Goal: Information Seeking & Learning: Learn about a topic

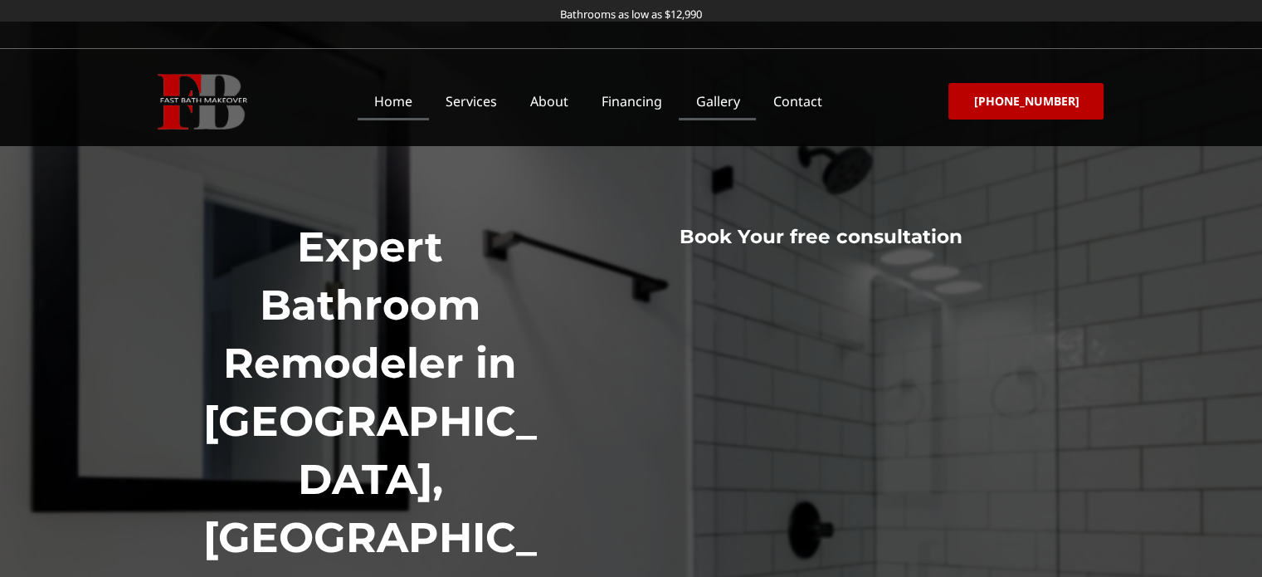
click at [721, 105] on link "Gallery" at bounding box center [717, 101] width 77 height 38
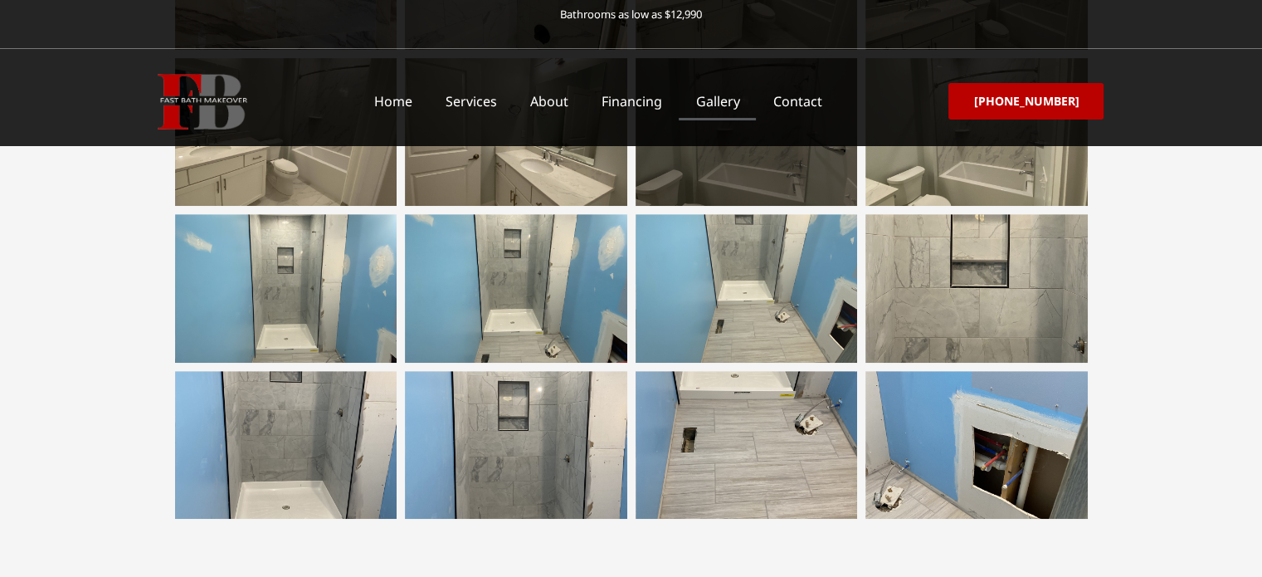
scroll to position [893, 0]
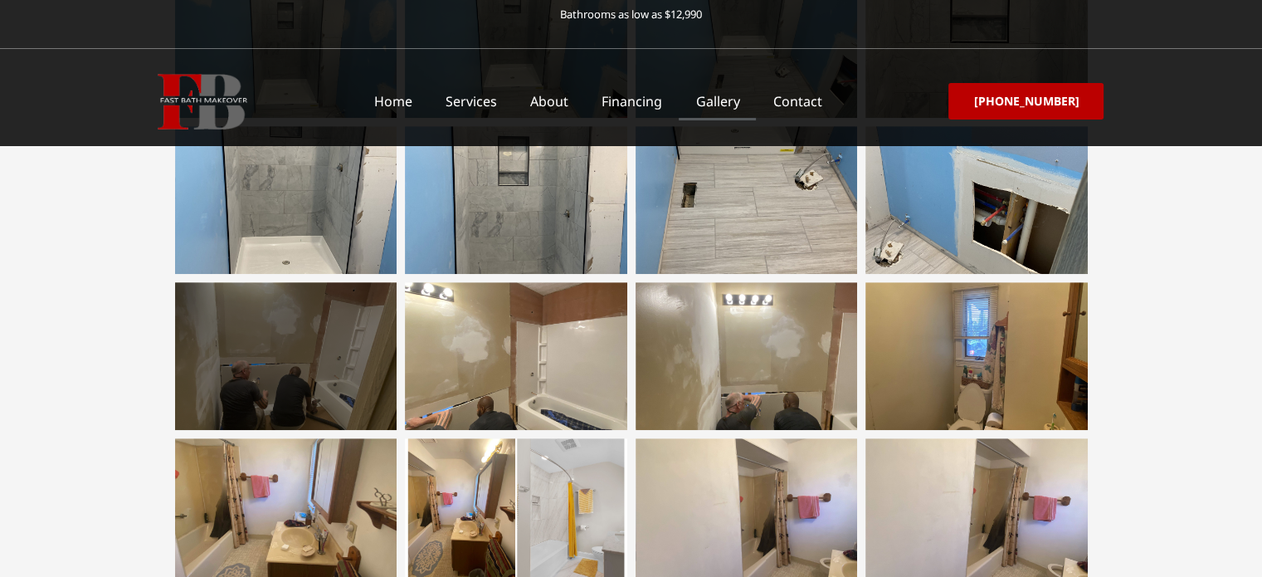
click at [272, 349] on div at bounding box center [286, 356] width 222 height 148
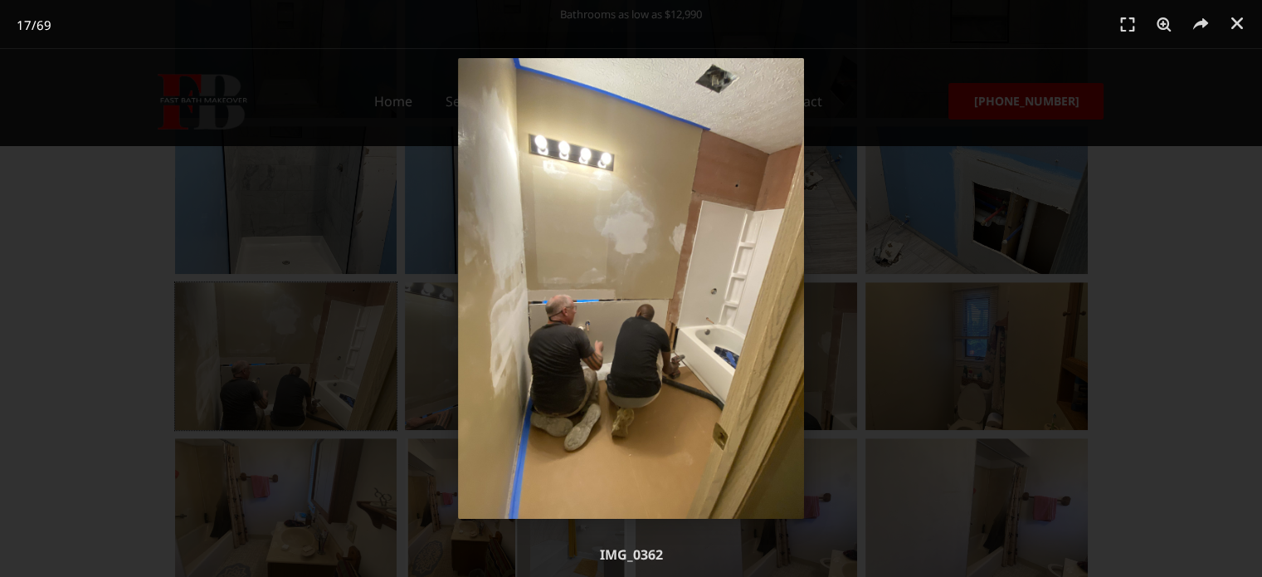
click at [126, 142] on div "17 / 69" at bounding box center [631, 288] width 1146 height 461
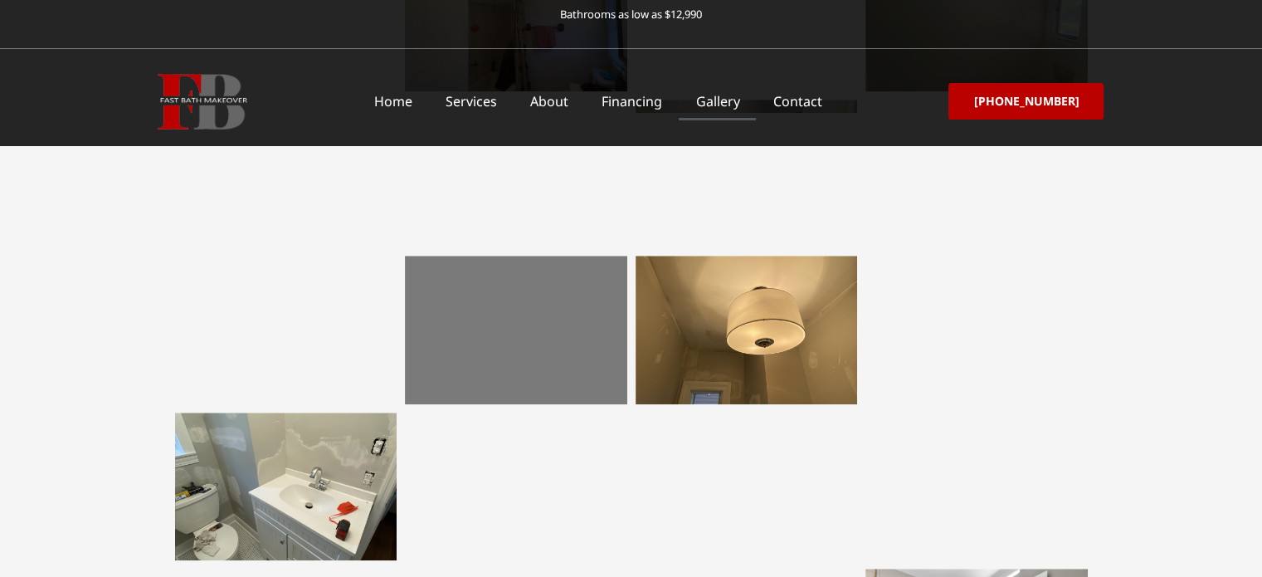
scroll to position [1308, 0]
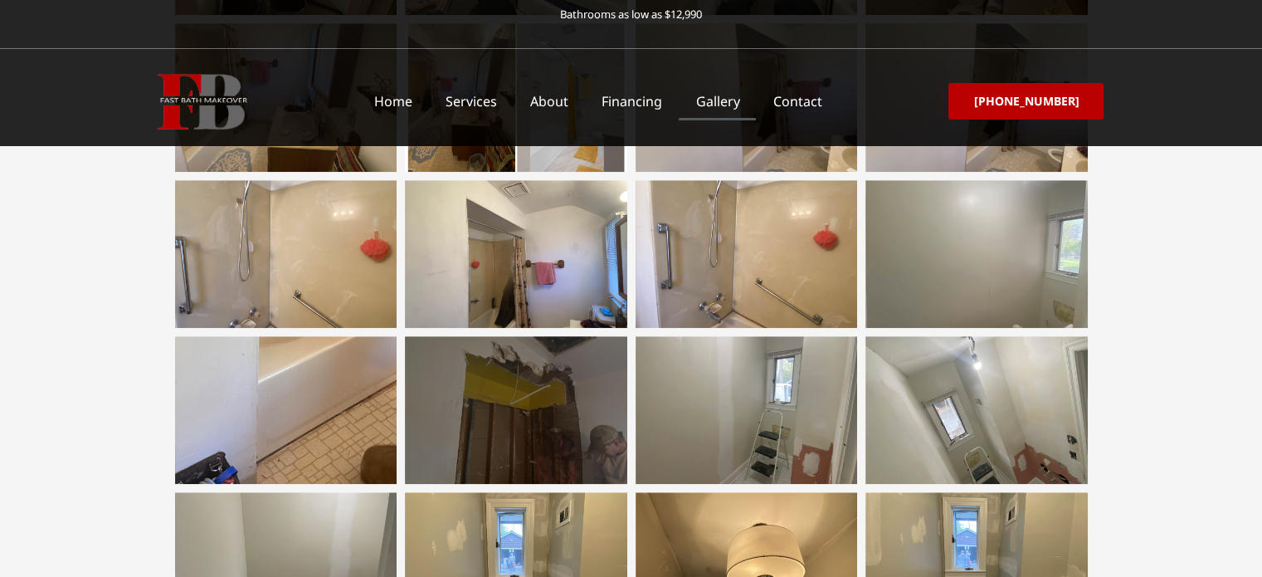
click at [554, 441] on div at bounding box center [516, 410] width 222 height 148
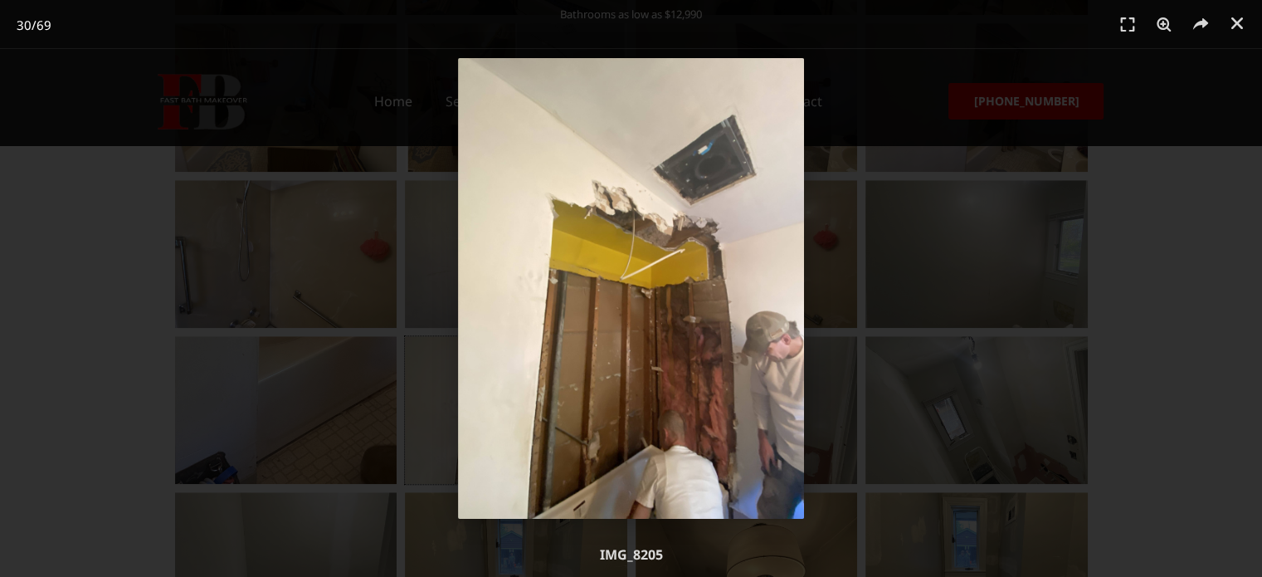
click at [365, 351] on div "30 / 69" at bounding box center [631, 288] width 1146 height 461
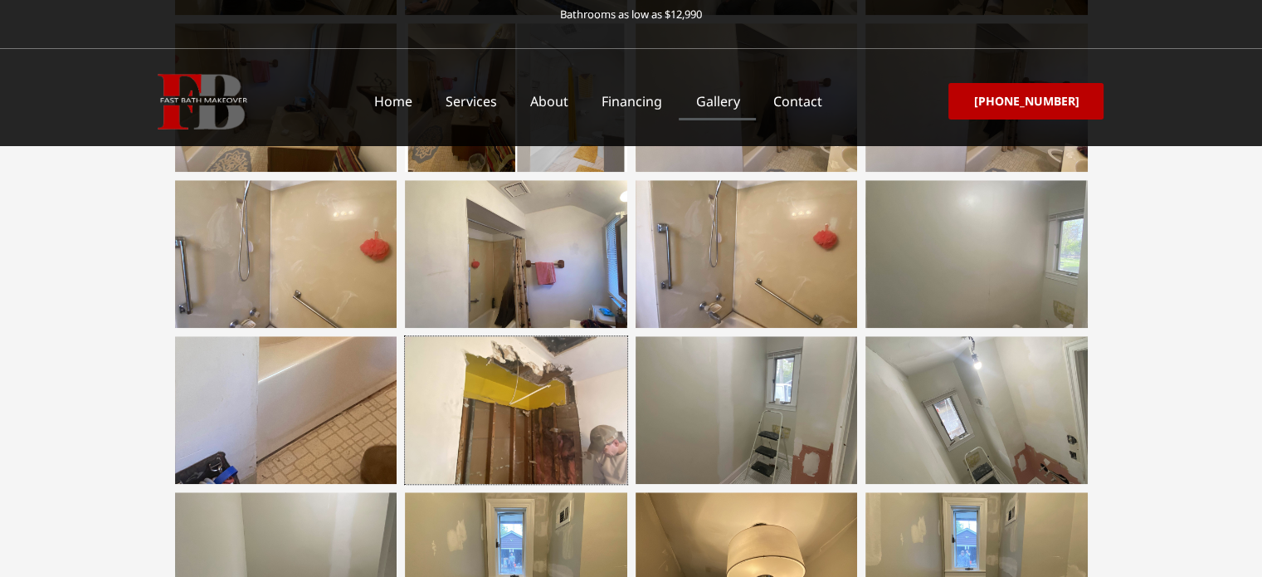
scroll to position [893, 0]
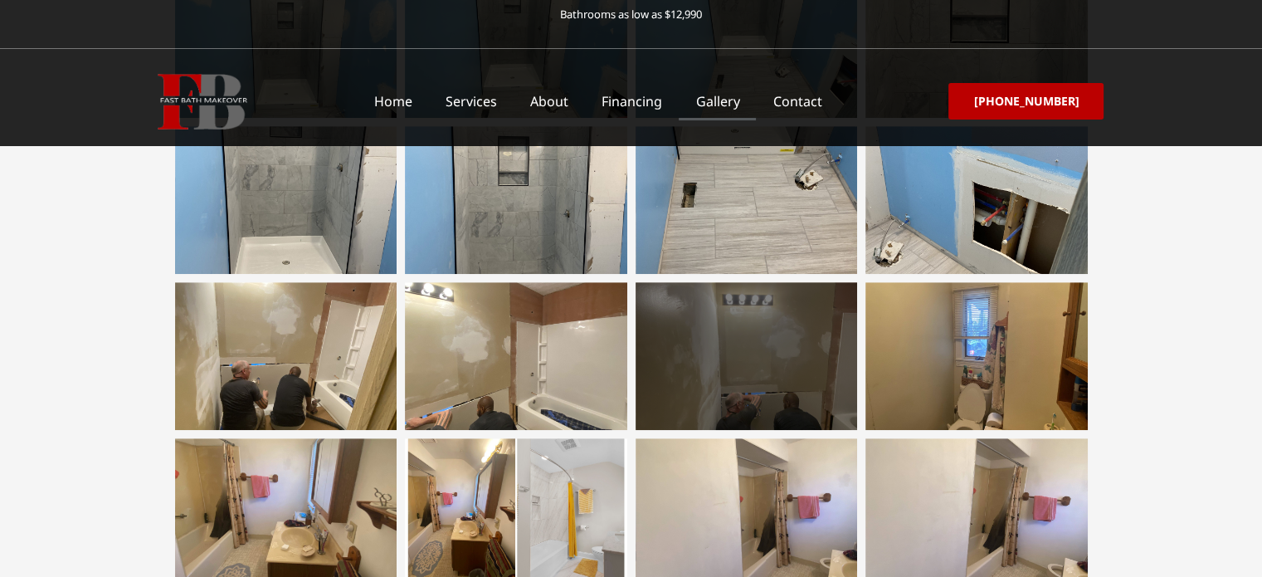
click at [747, 334] on div at bounding box center [747, 356] width 222 height 148
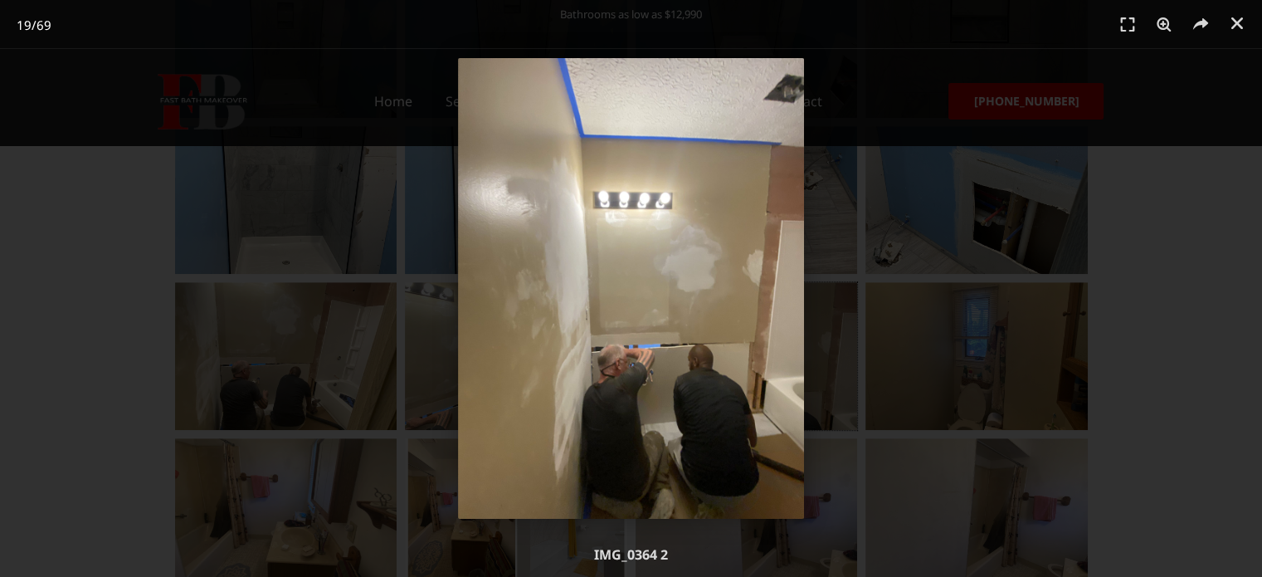
click at [359, 346] on div "19 / 69" at bounding box center [631, 288] width 1146 height 461
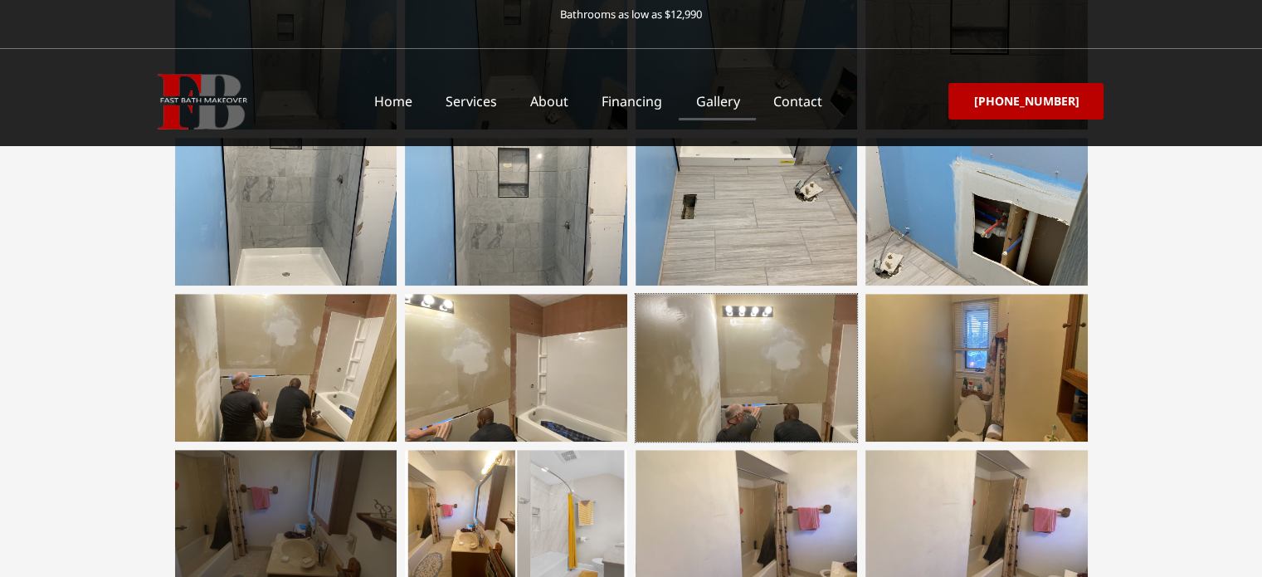
scroll to position [976, 0]
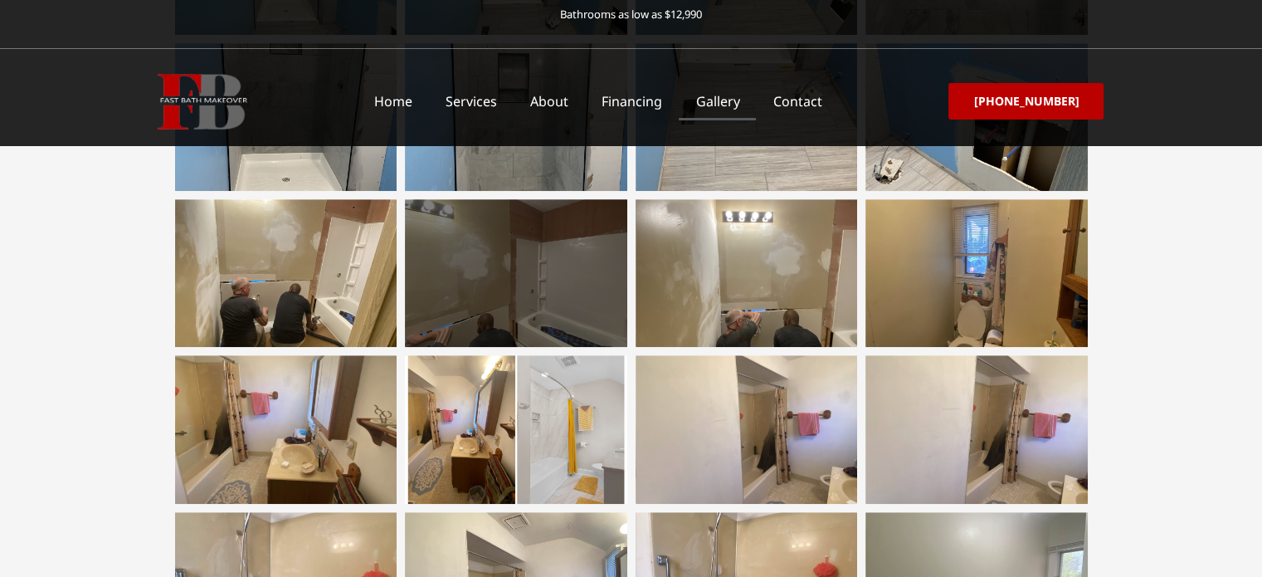
click at [476, 295] on div at bounding box center [516, 273] width 222 height 148
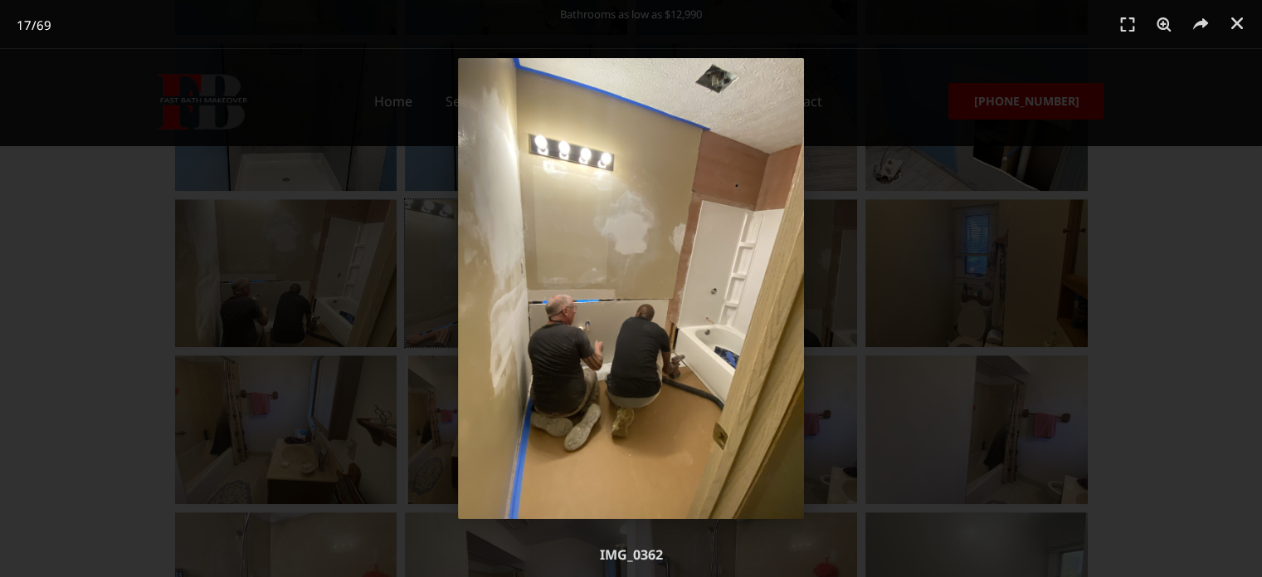
click at [249, 256] on div "17 / 69" at bounding box center [631, 288] width 1146 height 461
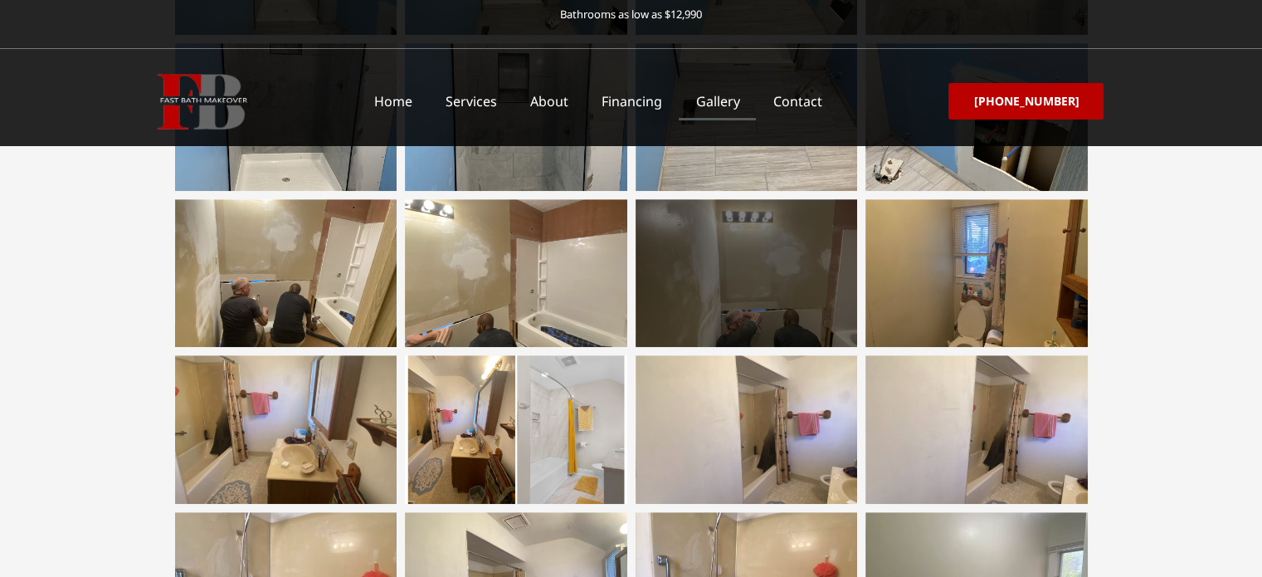
click at [740, 280] on div at bounding box center [747, 273] width 222 height 148
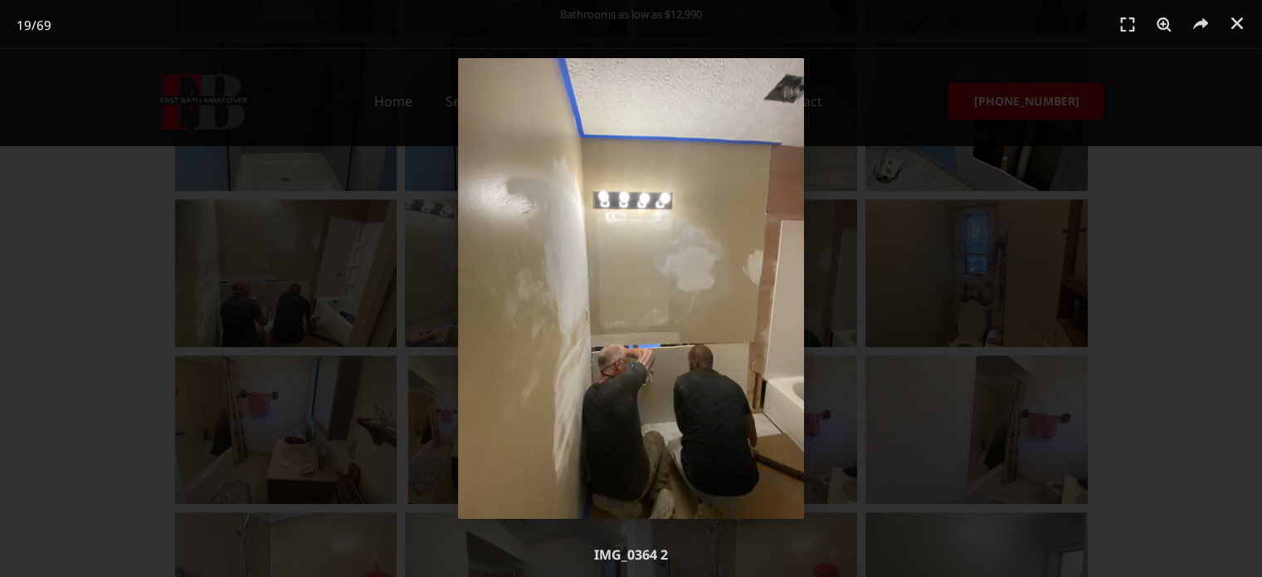
click at [1022, 168] on div "19 / 69" at bounding box center [631, 288] width 1146 height 461
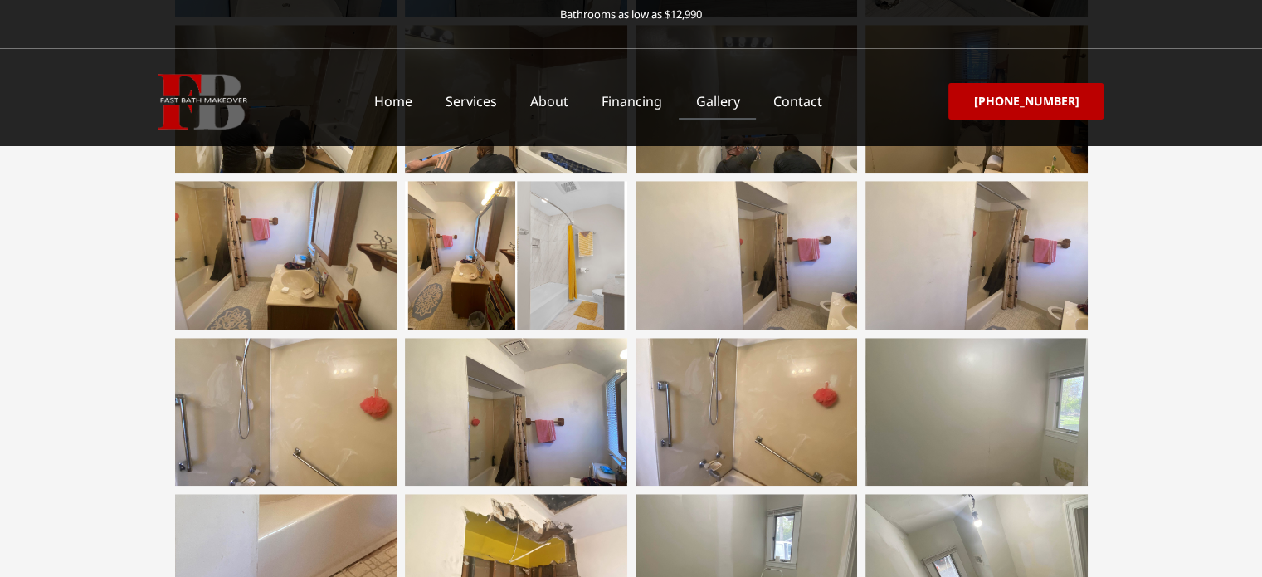
scroll to position [1308, 0]
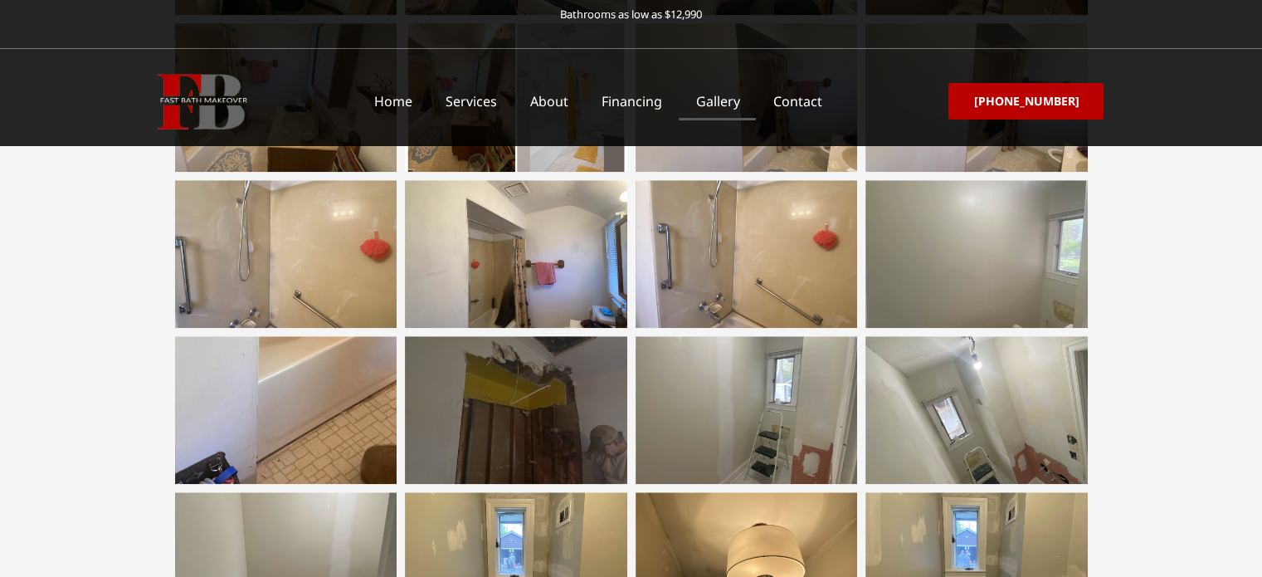
click at [573, 451] on div at bounding box center [516, 410] width 222 height 148
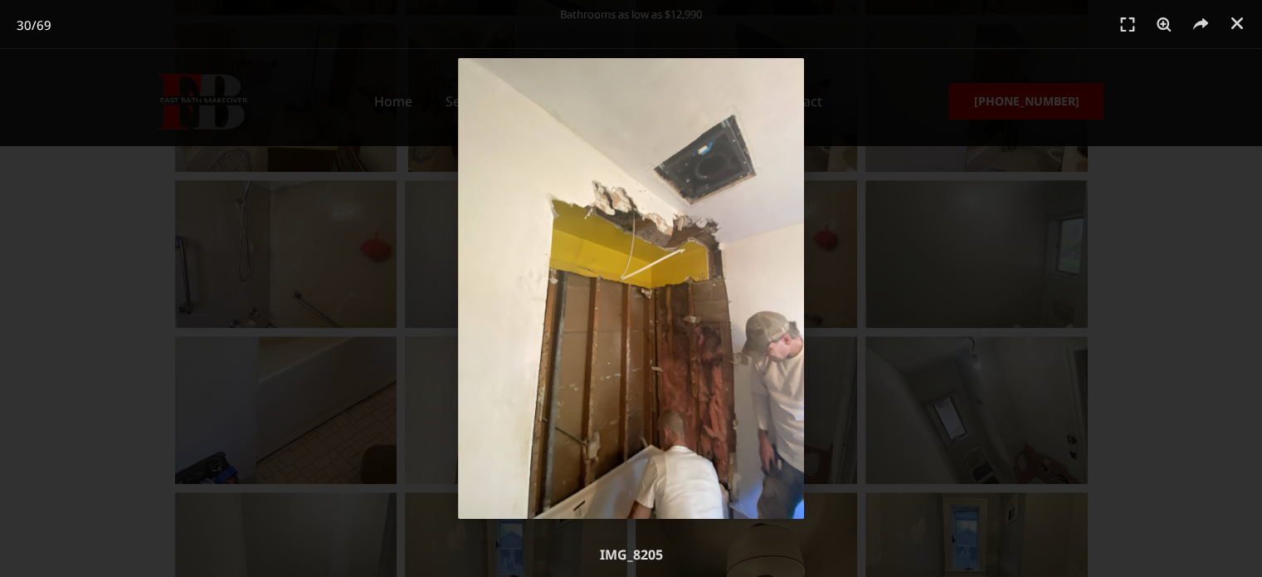
click at [341, 287] on div "30 / 69" at bounding box center [631, 288] width 1146 height 461
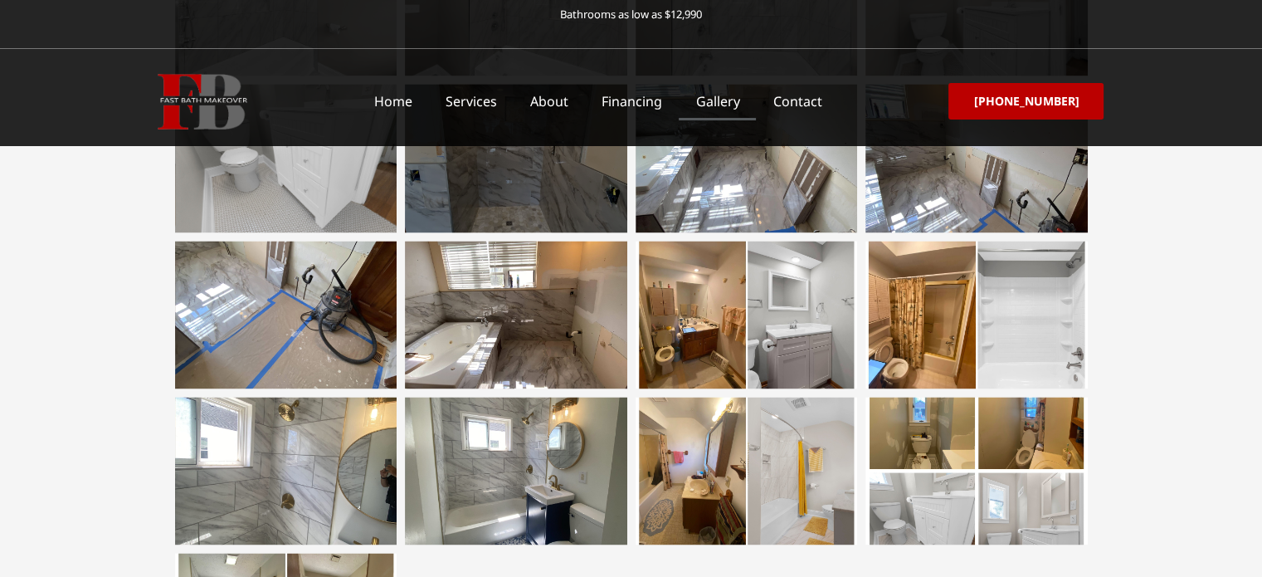
scroll to position [2719, 0]
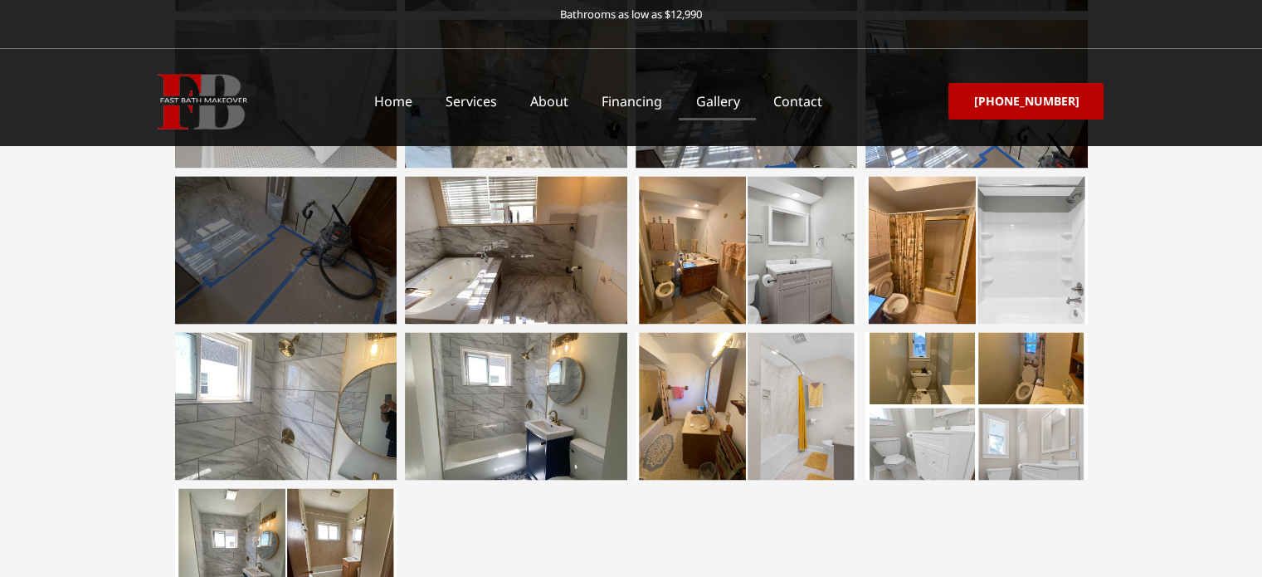
click at [192, 246] on div at bounding box center [286, 250] width 222 height 148
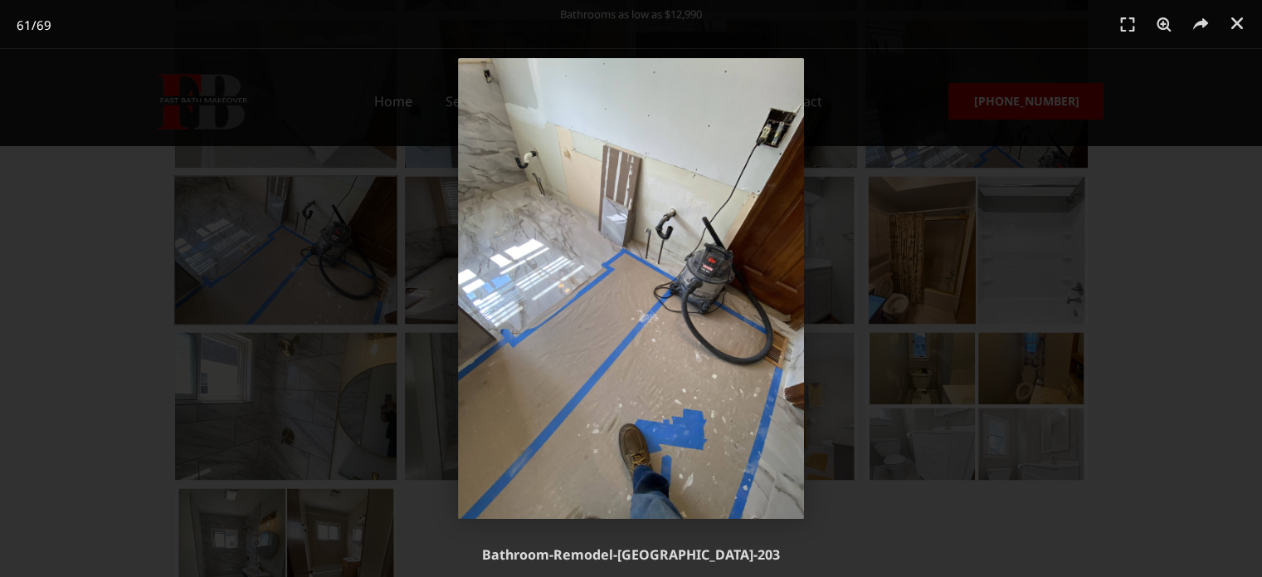
click at [146, 204] on div "61 / 69" at bounding box center [631, 288] width 1146 height 461
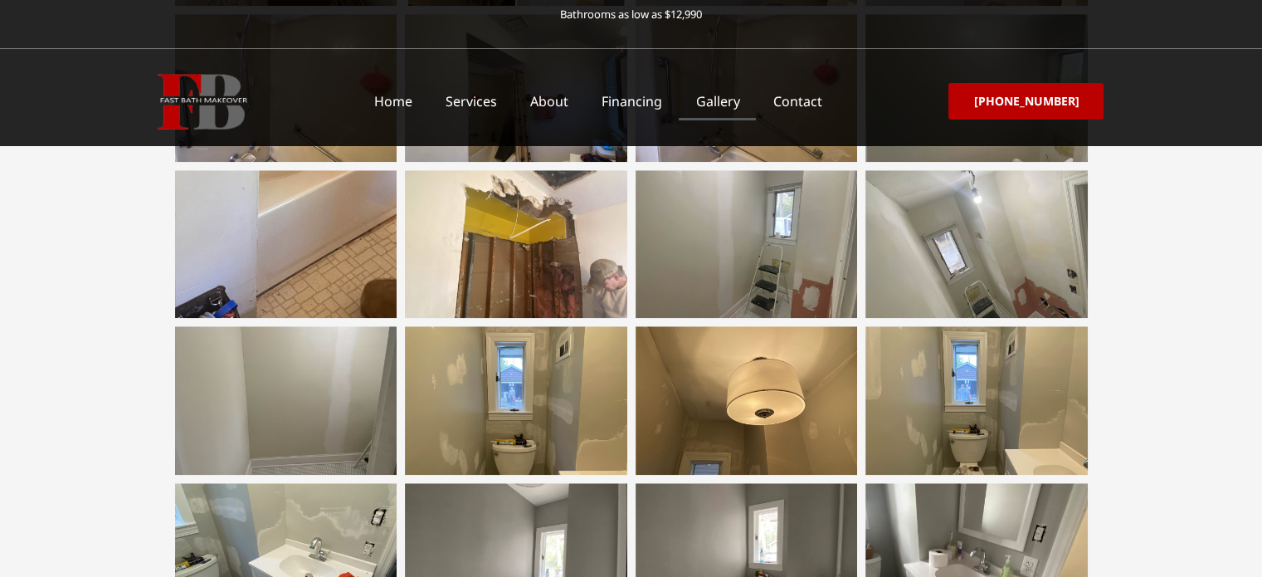
scroll to position [1225, 0]
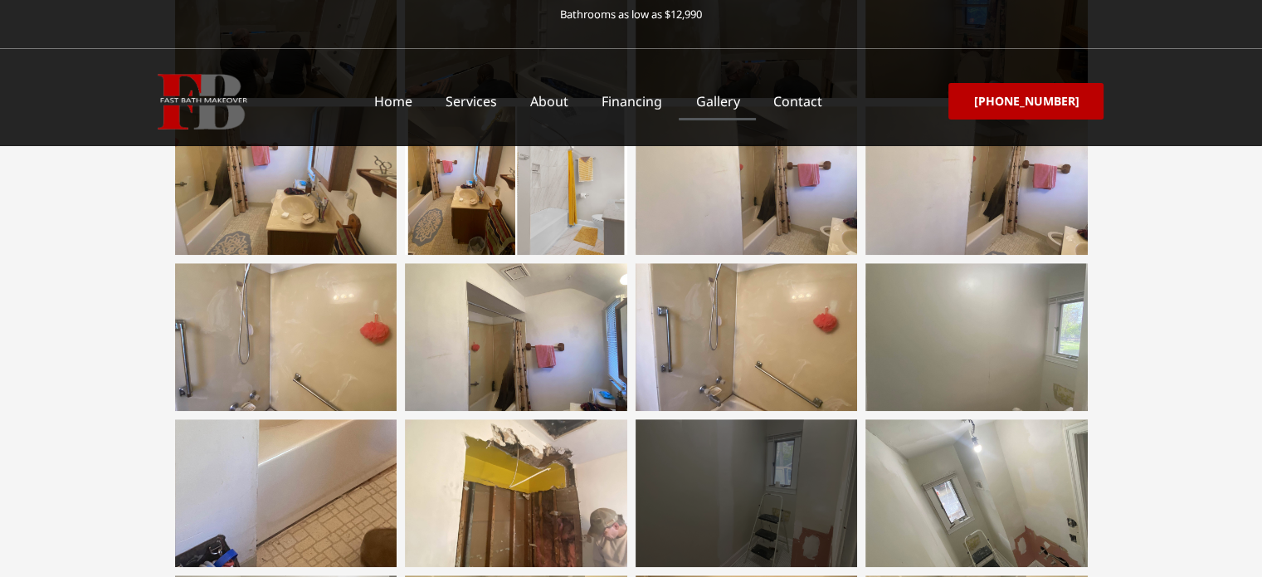
click at [793, 471] on div at bounding box center [747, 493] width 222 height 148
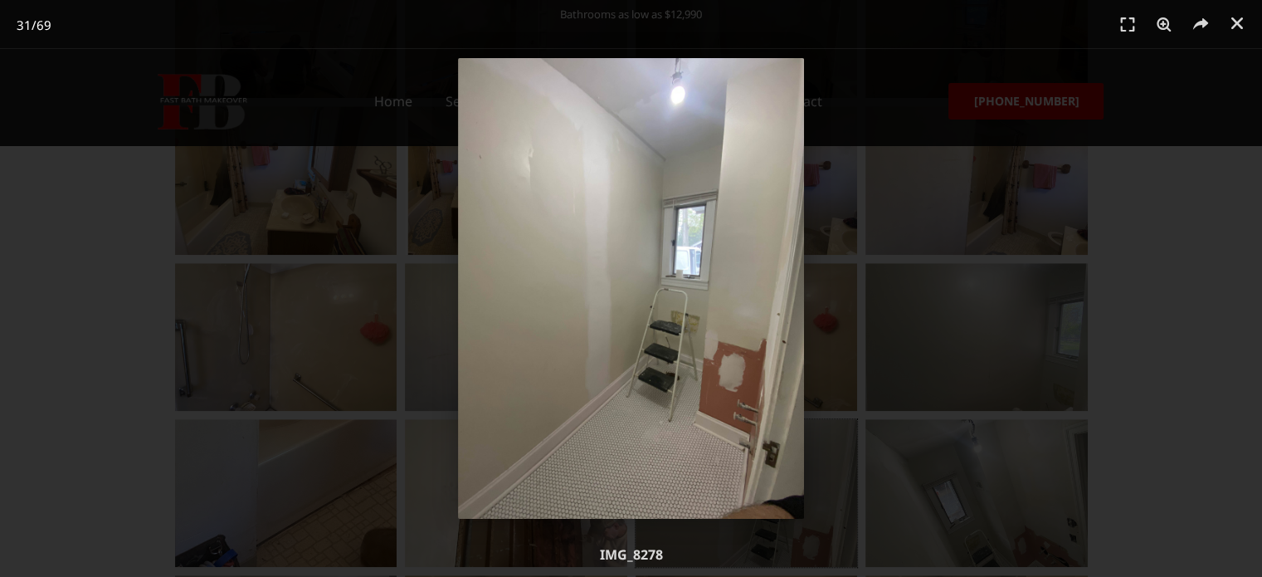
click at [850, 441] on div "31 / 69" at bounding box center [631, 288] width 1146 height 461
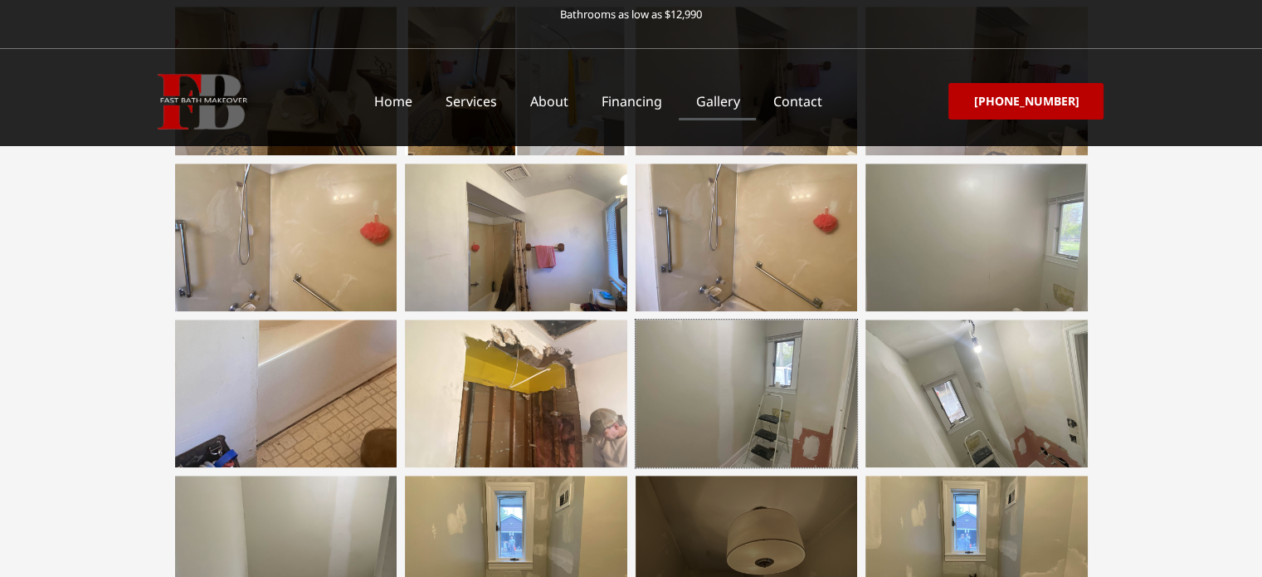
scroll to position [1391, 0]
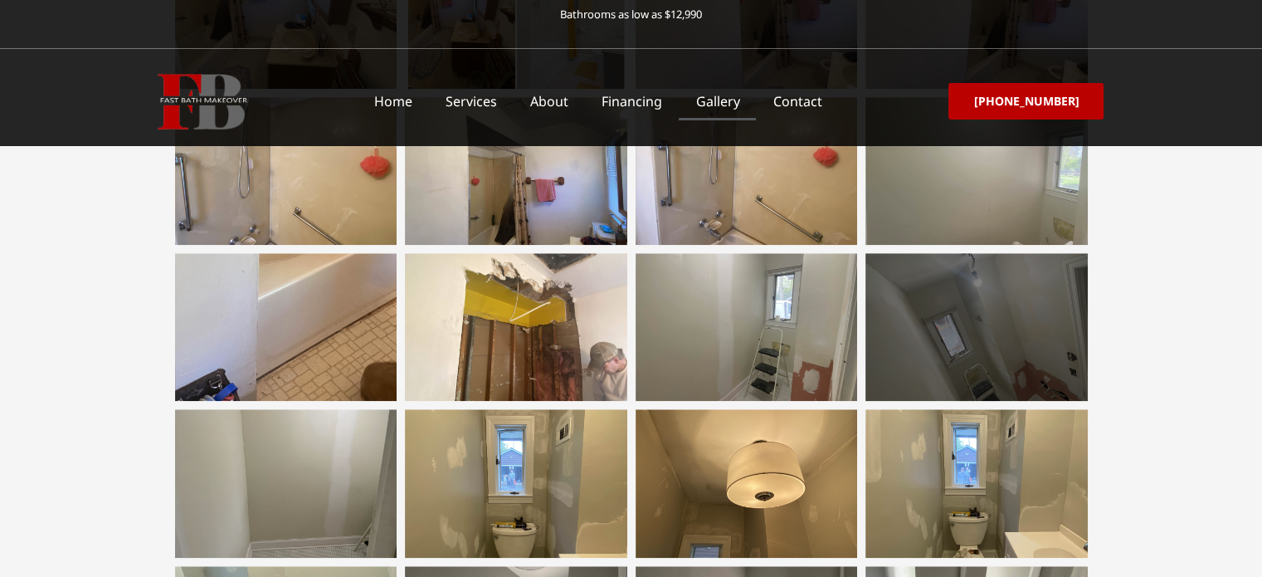
click at [971, 340] on div at bounding box center [977, 327] width 222 height 148
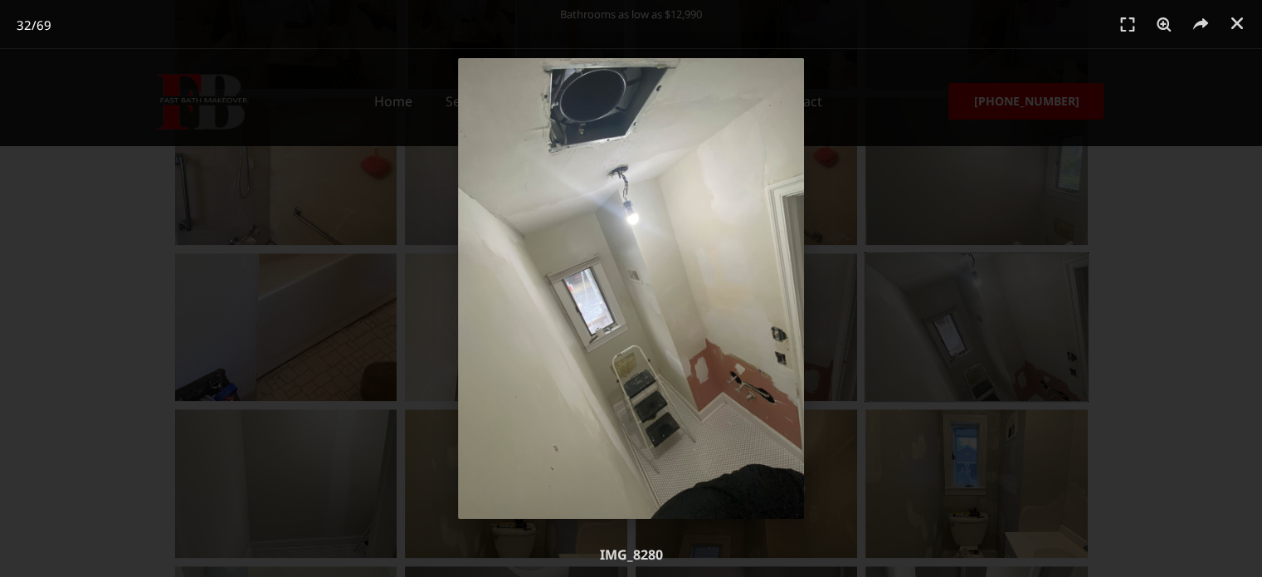
click at [278, 395] on div "32 / 69" at bounding box center [631, 288] width 1146 height 461
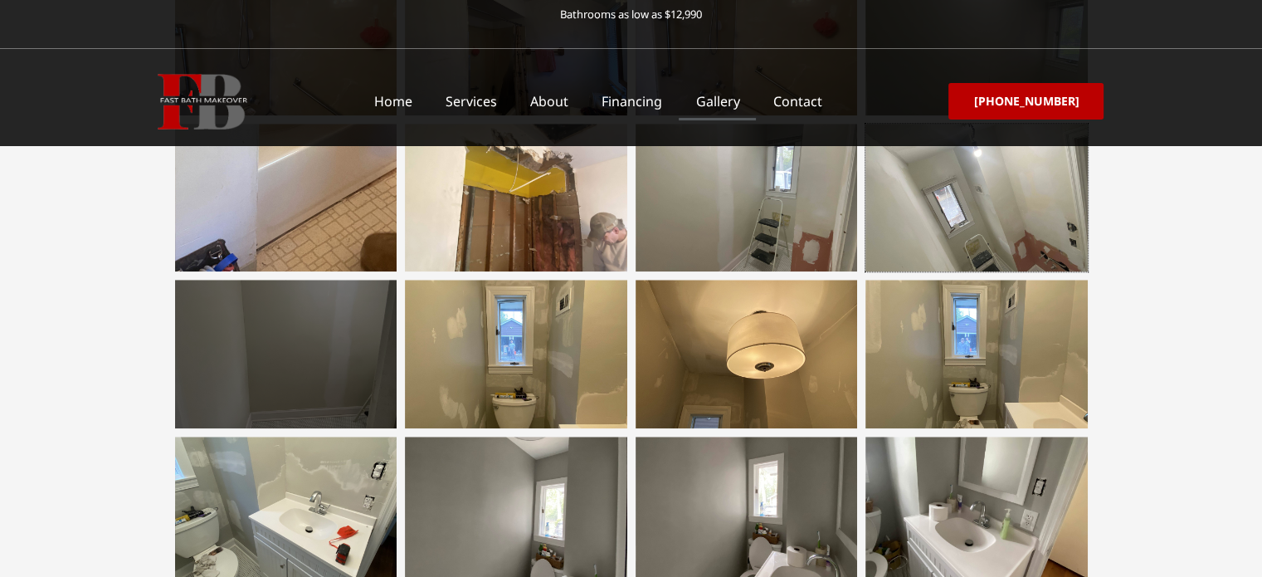
scroll to position [1640, 0]
